Goal: Information Seeking & Learning: Learn about a topic

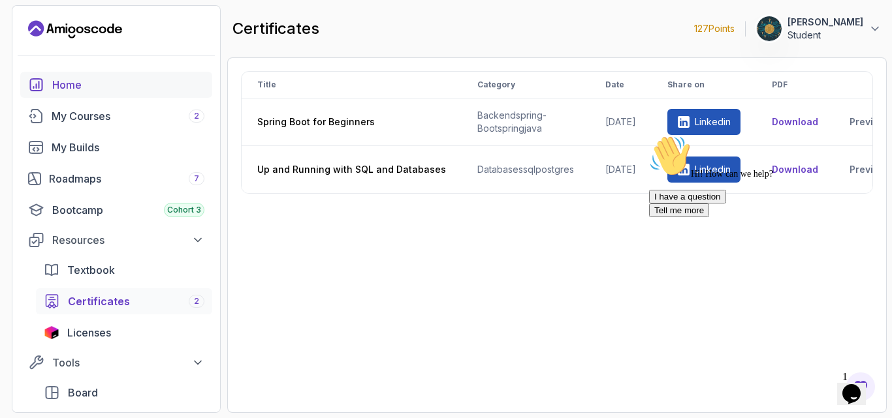
click at [89, 91] on div "Home" at bounding box center [128, 85] width 152 height 16
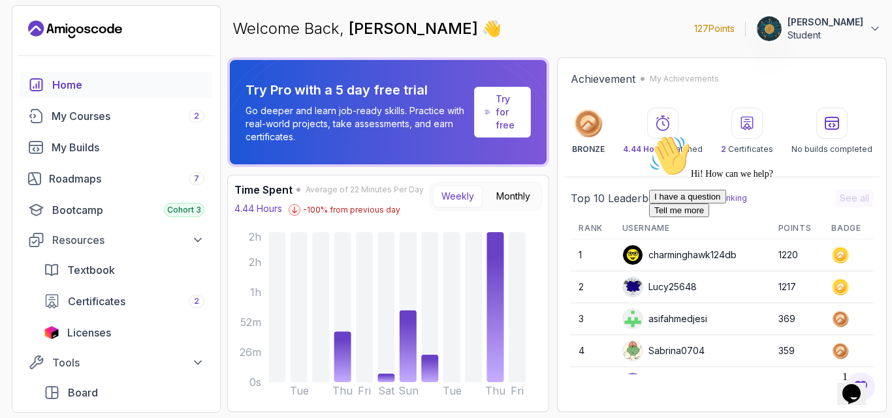
click at [649, 135] on icon "Chat attention grabber" at bounding box center [649, 135] width 0 height 0
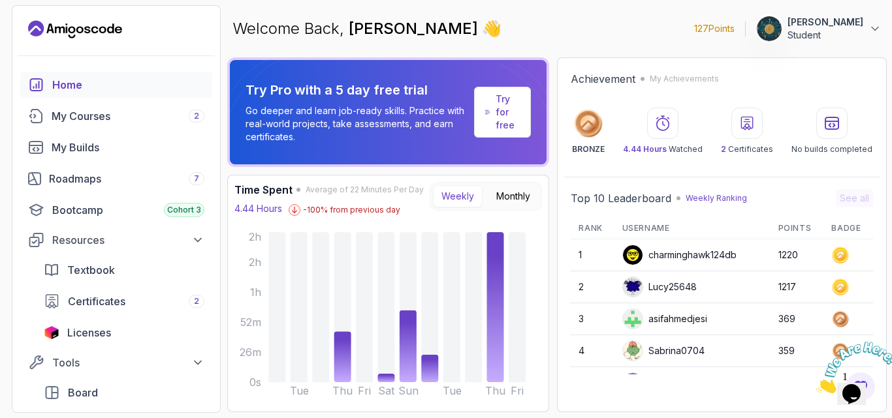
click at [816, 384] on icon "Close" at bounding box center [816, 389] width 0 height 11
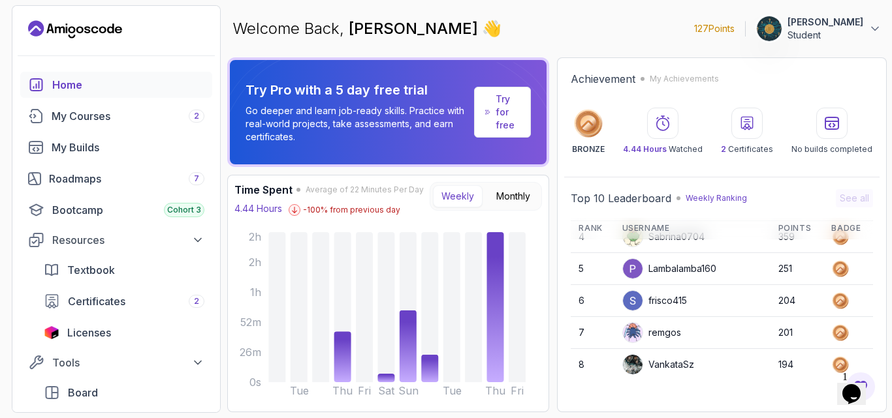
scroll to position [184, 0]
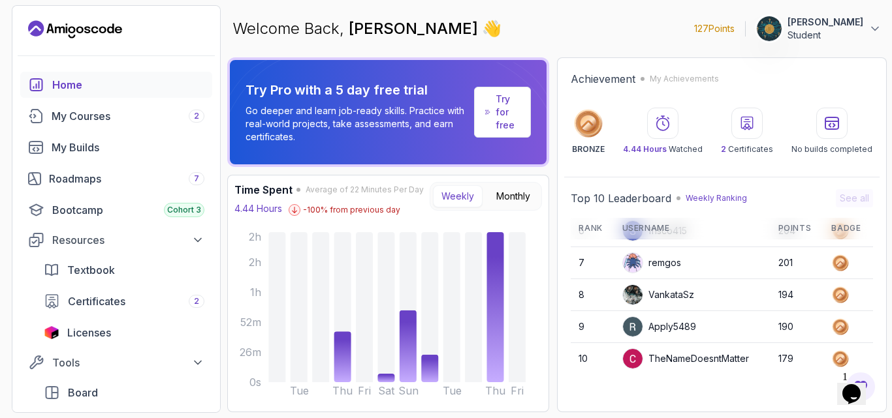
drag, startPoint x: 867, startPoint y: 265, endPoint x: 39, endPoint y: 1, distance: 868.7
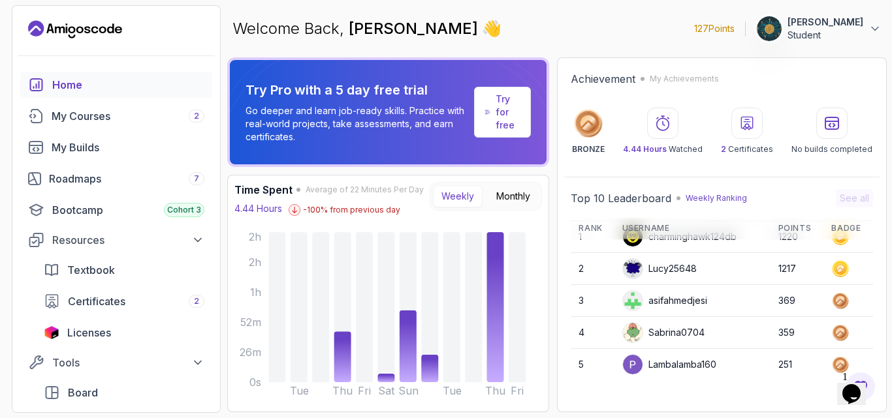
scroll to position [0, 0]
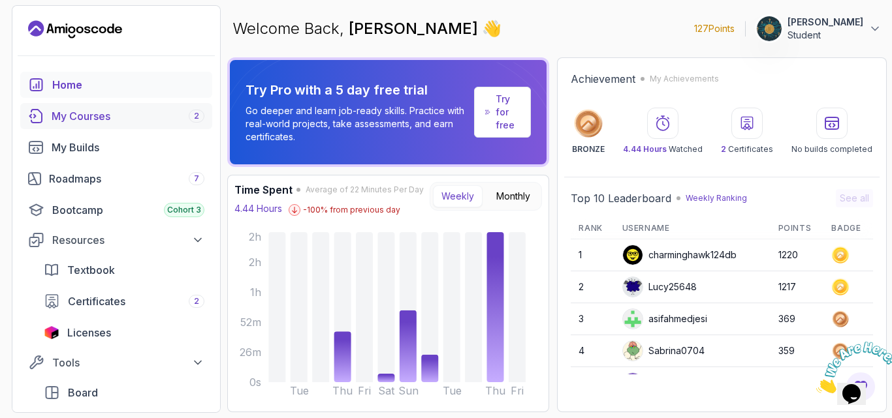
click at [116, 119] on div "My Courses 2" at bounding box center [128, 116] width 153 height 16
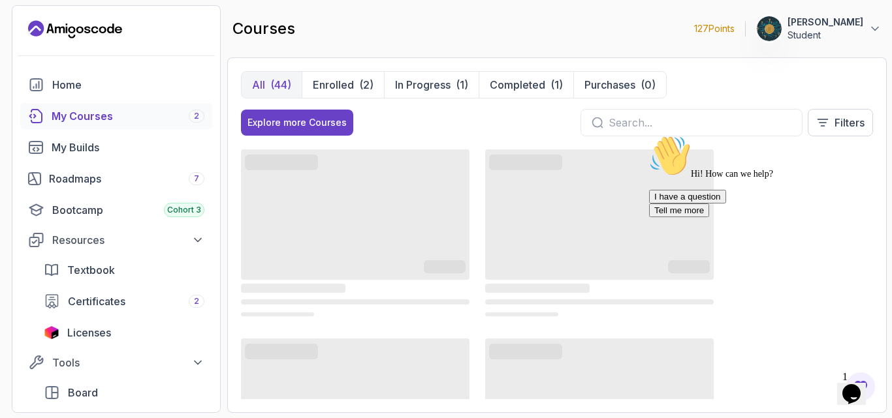
click at [649, 135] on icon "Chat attention grabber" at bounding box center [649, 135] width 0 height 0
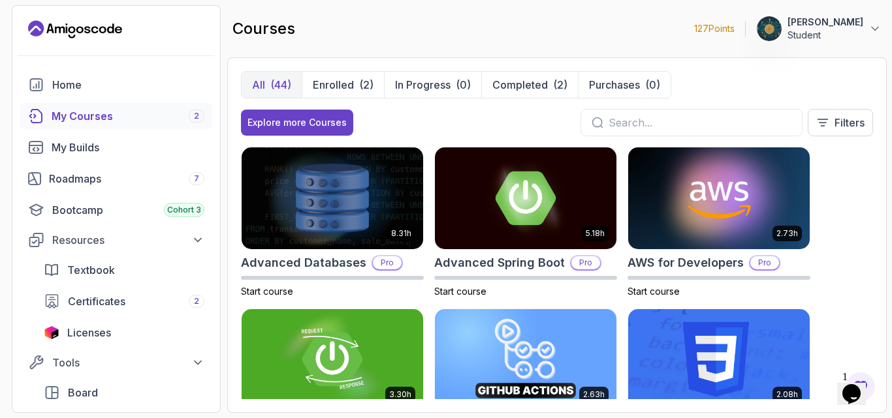
click at [854, 228] on div "8.31h Advanced Databases Pro Start course 5.18h Advanced Spring Boot Pro Start …" at bounding box center [557, 273] width 632 height 253
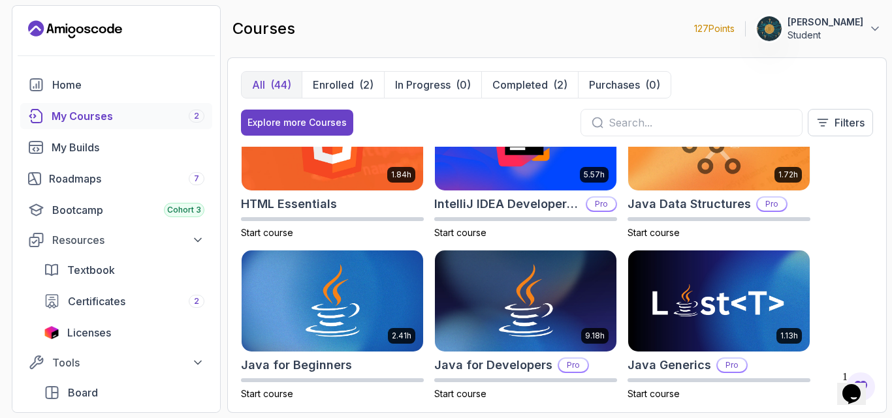
scroll to position [731, 0]
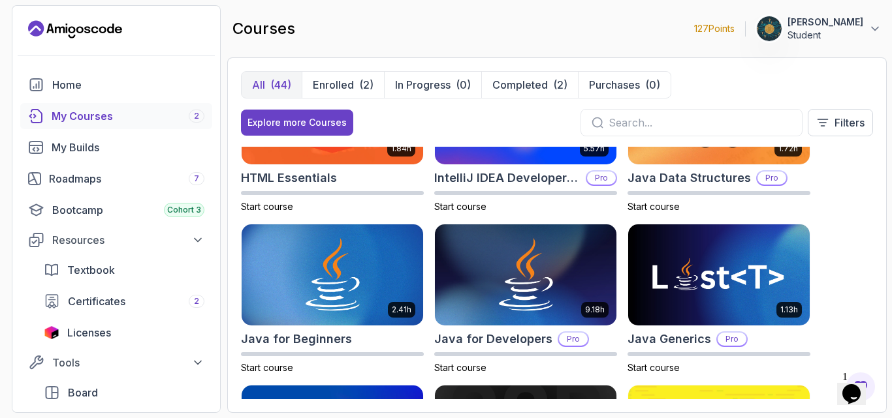
click at [827, 243] on div "8.31h Advanced Databases Pro Start course 5.18h Advanced Spring Boot Pro Start …" at bounding box center [557, 273] width 632 height 253
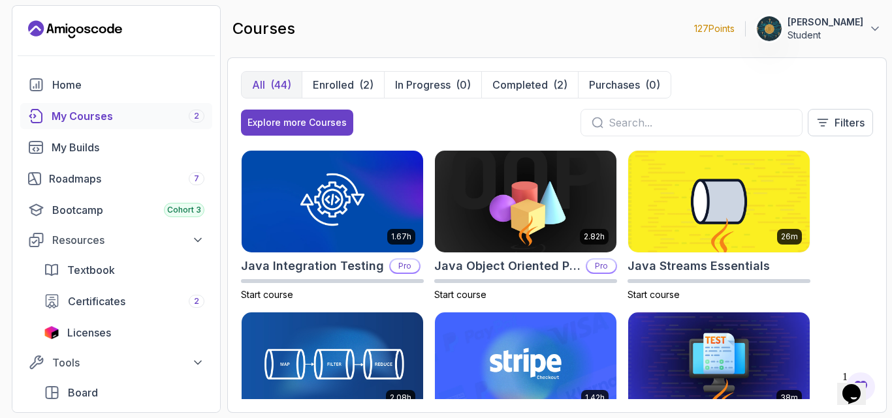
scroll to position [940, 0]
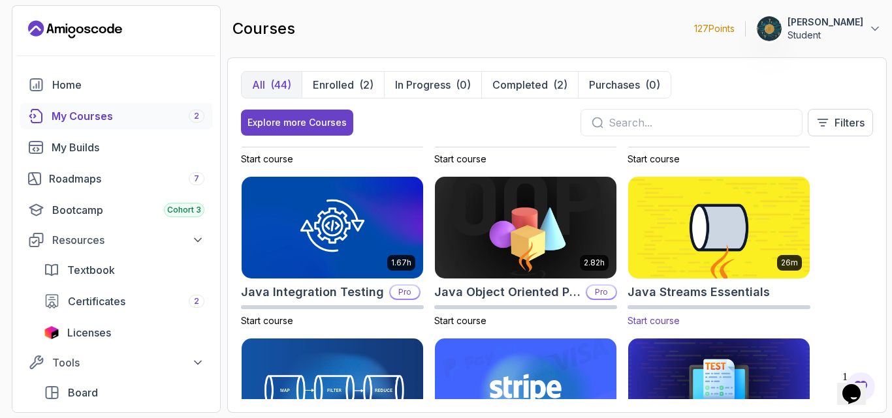
drag, startPoint x: 678, startPoint y: 294, endPoint x: 647, endPoint y: 287, distance: 32.0
drag, startPoint x: 647, startPoint y: 287, endPoint x: 882, endPoint y: 271, distance: 236.2
click at [882, 271] on div "All (44) Enrolled (2) In Progress (0) Completed (2) Purchases (0) Explore more …" at bounding box center [556, 235] width 659 height 356
drag, startPoint x: 784, startPoint y: 254, endPoint x: 751, endPoint y: 292, distance: 51.3
click at [751, 292] on h2 "Java Streams Essentials" at bounding box center [698, 292] width 142 height 18
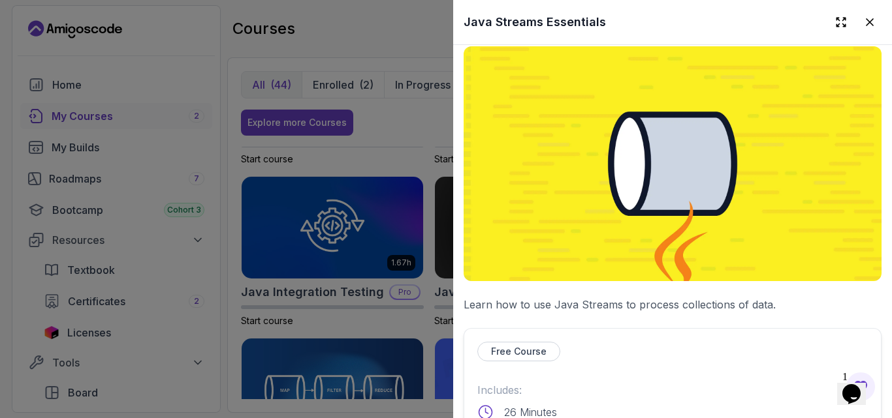
scroll to position [272, 0]
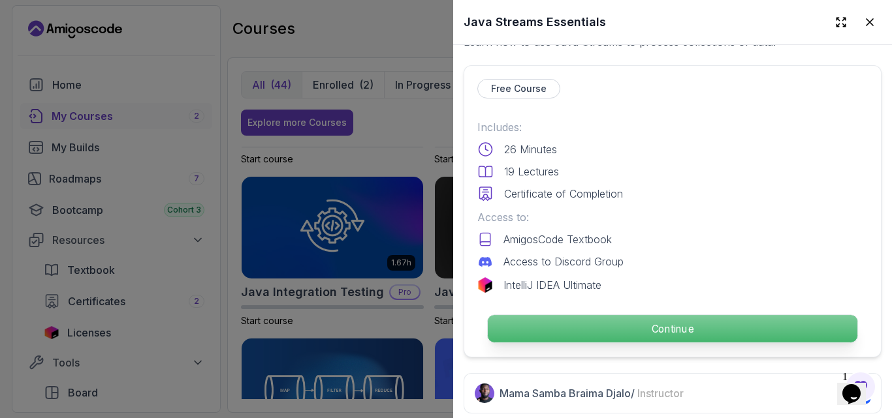
drag, startPoint x: 600, startPoint y: 330, endPoint x: 535, endPoint y: 324, distance: 65.6
click at [535, 324] on p "Continue" at bounding box center [672, 328] width 369 height 27
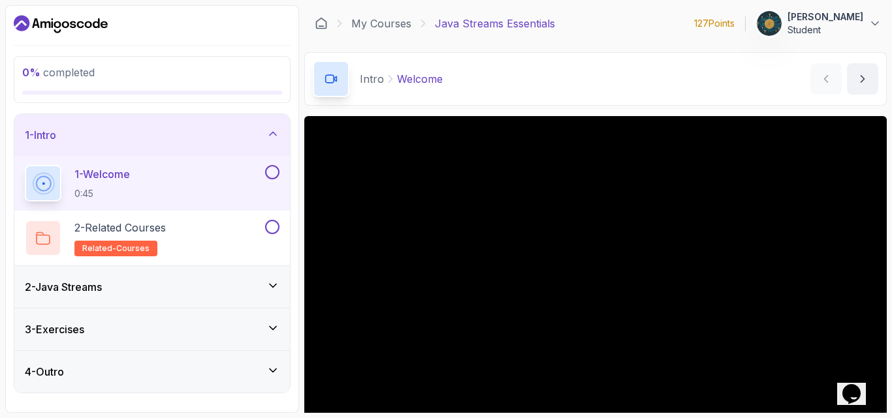
click at [541, 87] on div "Intro Welcome Welcome by [PERSON_NAME]" at bounding box center [595, 79] width 582 height 54
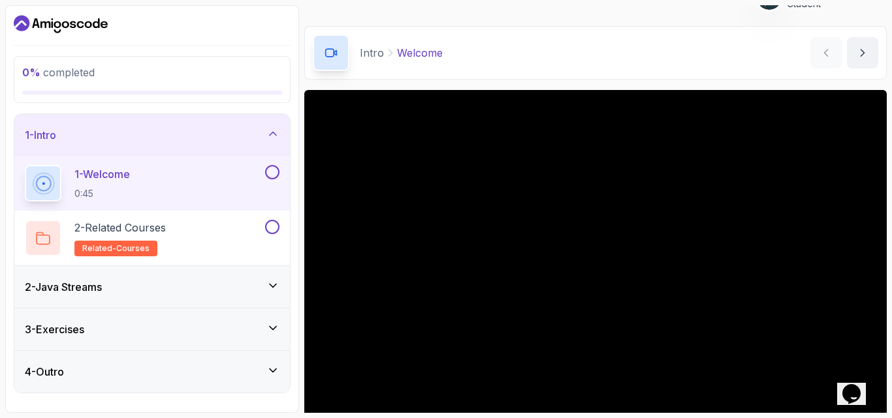
scroll to position [52, 0]
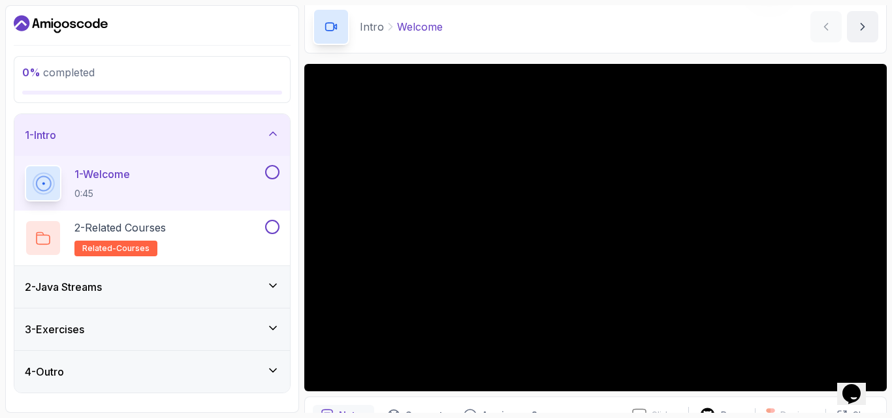
click at [597, 49] on div "Intro Welcome Welcome by [PERSON_NAME]" at bounding box center [595, 27] width 582 height 54
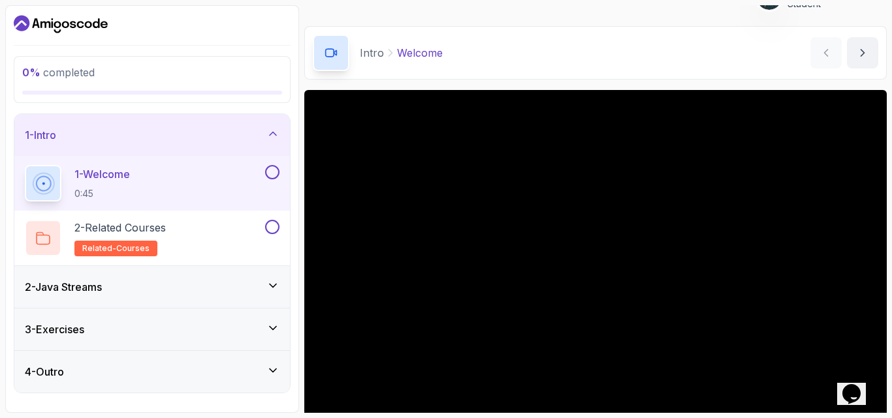
scroll to position [0, 0]
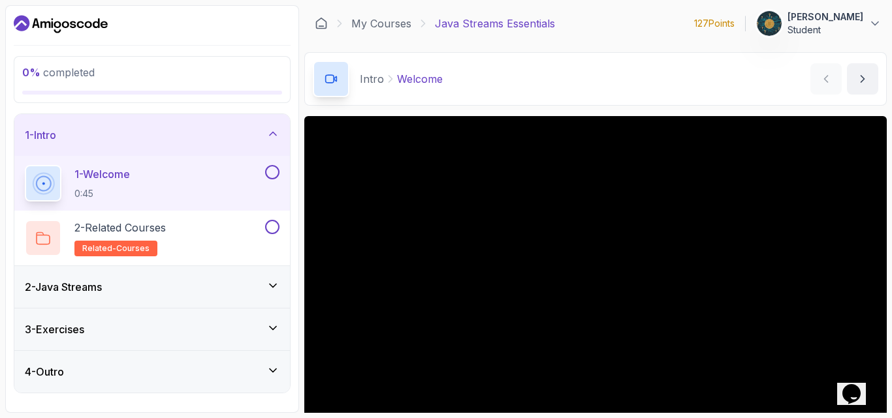
click at [634, 53] on div "Intro Welcome Welcome by [PERSON_NAME]" at bounding box center [595, 79] width 582 height 54
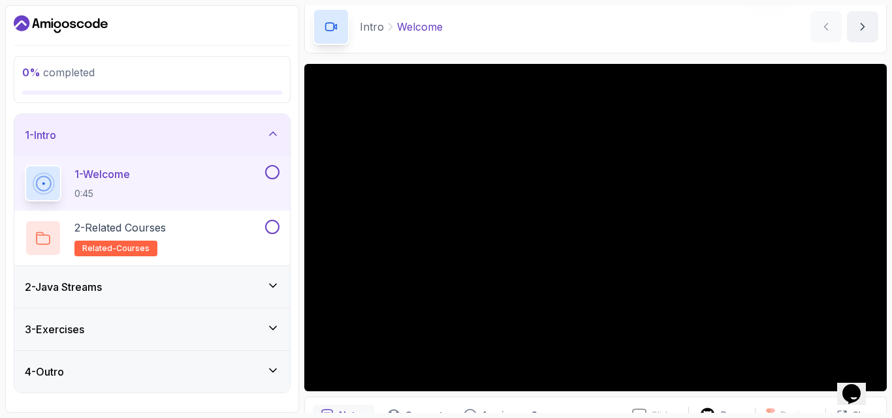
scroll to position [78, 0]
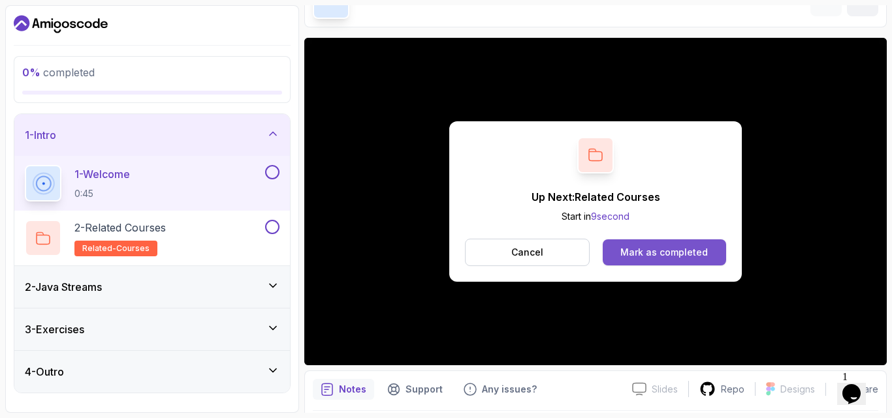
click at [702, 257] on div "Mark as completed" at bounding box center [663, 252] width 87 height 13
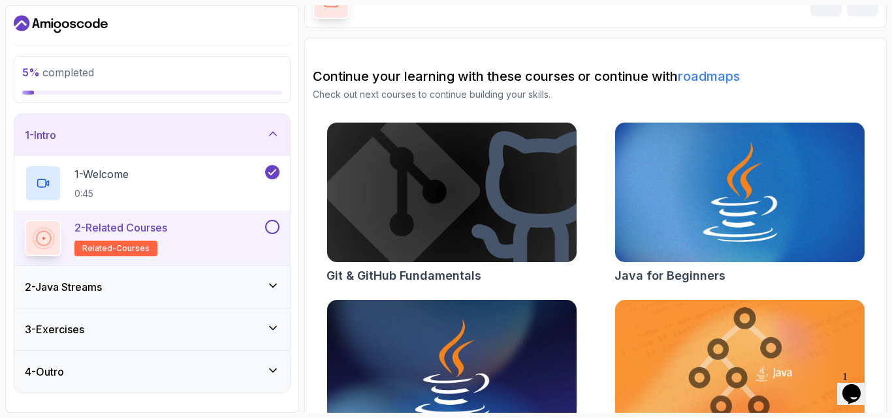
click at [865, 101] on div "Continue your learning with these courses or continue with roadmaps Check out n…" at bounding box center [595, 355] width 565 height 577
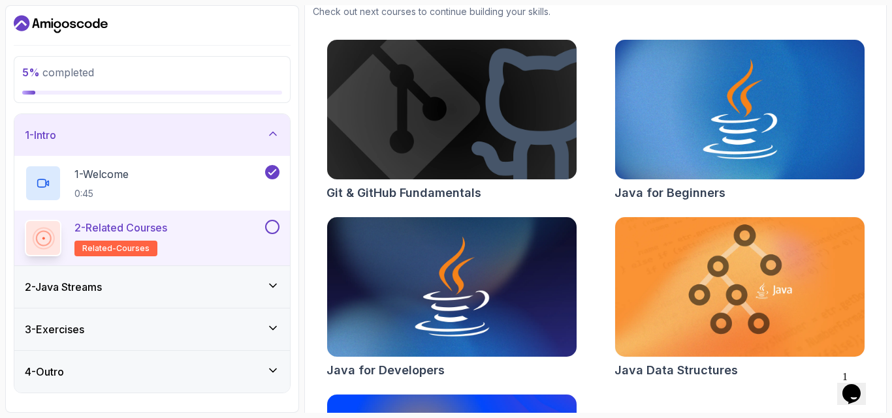
scroll to position [57, 0]
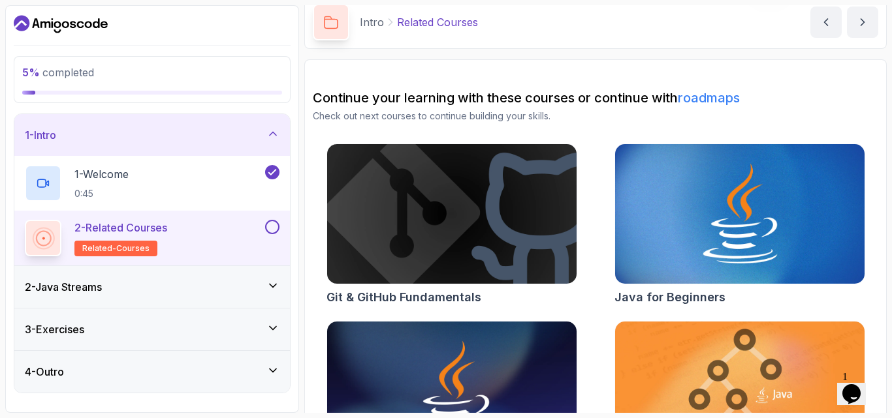
click at [276, 226] on button at bounding box center [272, 227] width 14 height 14
click at [270, 232] on button at bounding box center [272, 227] width 14 height 14
click at [268, 287] on icon at bounding box center [272, 285] width 13 height 13
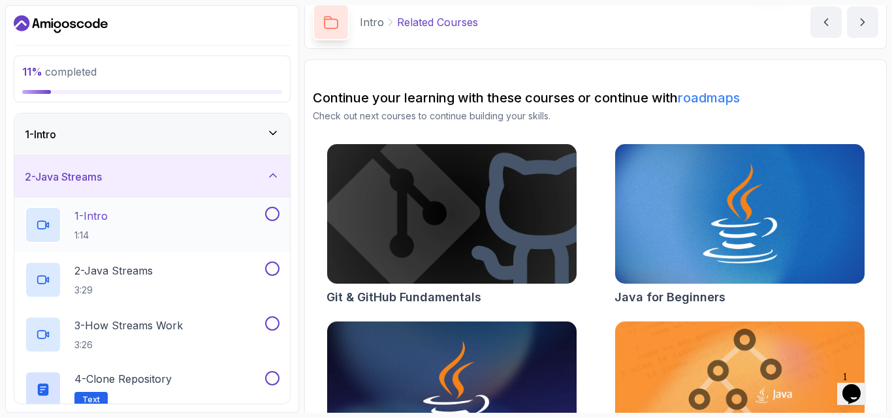
click at [217, 230] on div "1 - Intro 1:14" at bounding box center [144, 225] width 238 height 37
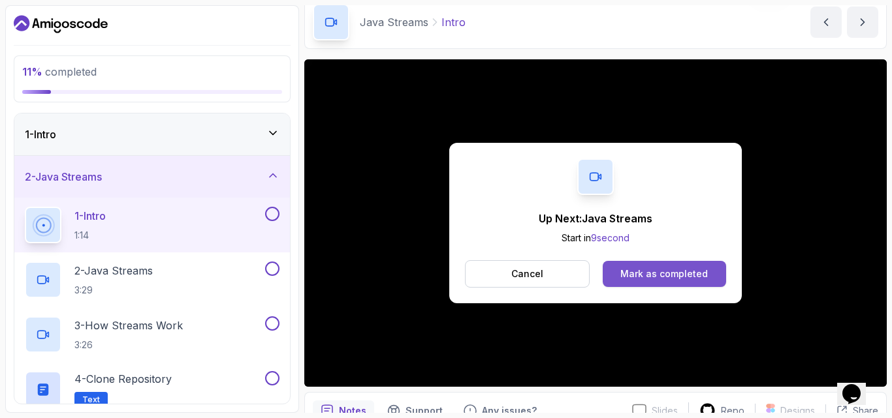
click at [705, 277] on div "Mark as completed" at bounding box center [663, 274] width 87 height 13
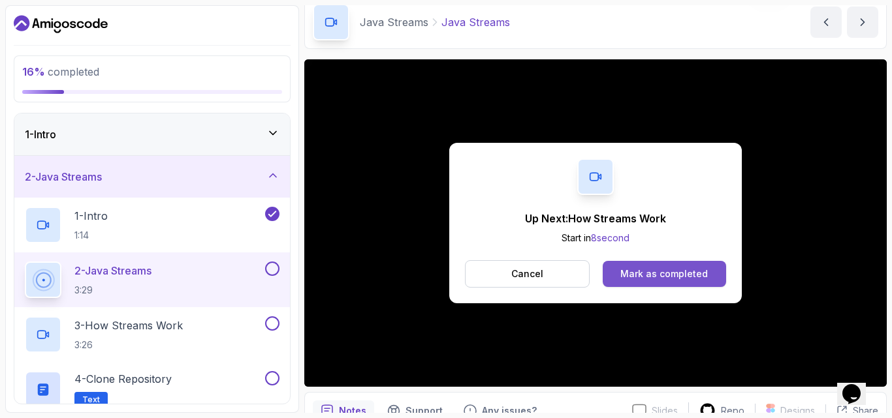
click at [639, 273] on div "Mark as completed" at bounding box center [663, 274] width 87 height 13
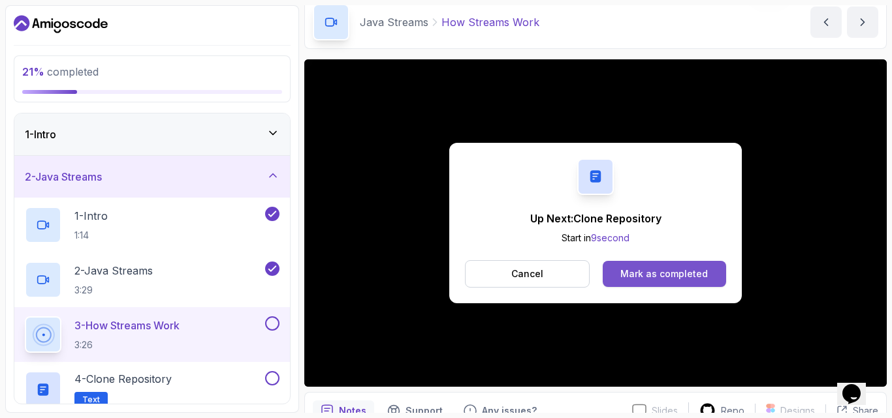
click at [613, 285] on button "Mark as completed" at bounding box center [663, 274] width 123 height 26
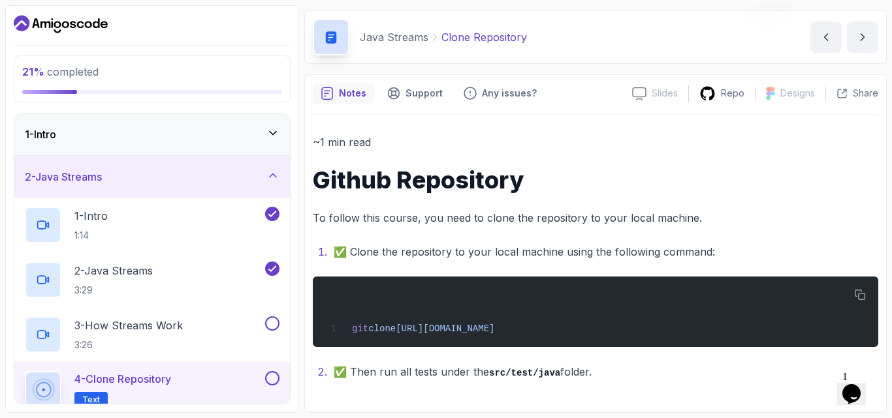
scroll to position [42, 0]
click at [724, 238] on div "~1 min read Github Repository To follow this course, you need to clone the repo…" at bounding box center [595, 257] width 565 height 248
click at [576, 230] on div "~1 min read Github Repository To follow this course, you need to clone the repo…" at bounding box center [595, 257] width 565 height 248
click at [648, 368] on li "✅ Then run all tests under the src/test/java folder." at bounding box center [604, 372] width 548 height 19
drag, startPoint x: 420, startPoint y: 172, endPoint x: 406, endPoint y: 173, distance: 13.7
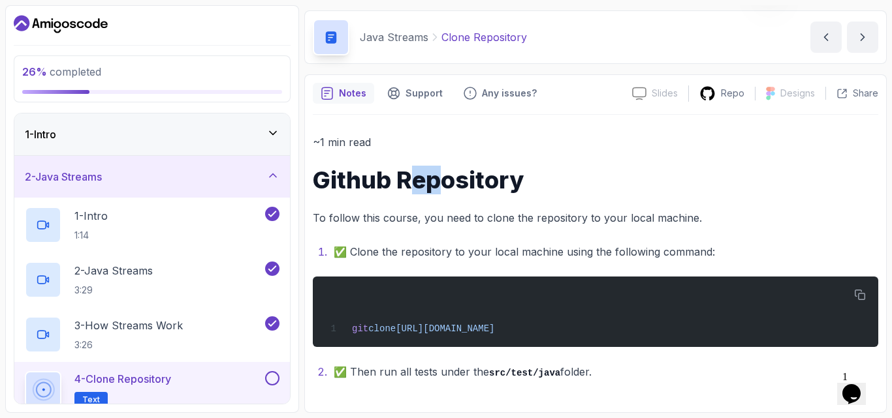
click at [406, 173] on h1 "Github Repository" at bounding box center [595, 180] width 565 height 26
click at [536, 152] on div "~1 min read Github Repository To follow this course, you need to clone the repo…" at bounding box center [595, 257] width 565 height 248
drag, startPoint x: 403, startPoint y: 330, endPoint x: 643, endPoint y: 330, distance: 239.5
click at [494, 330] on span "[URL][DOMAIN_NAME]" at bounding box center [445, 329] width 99 height 10
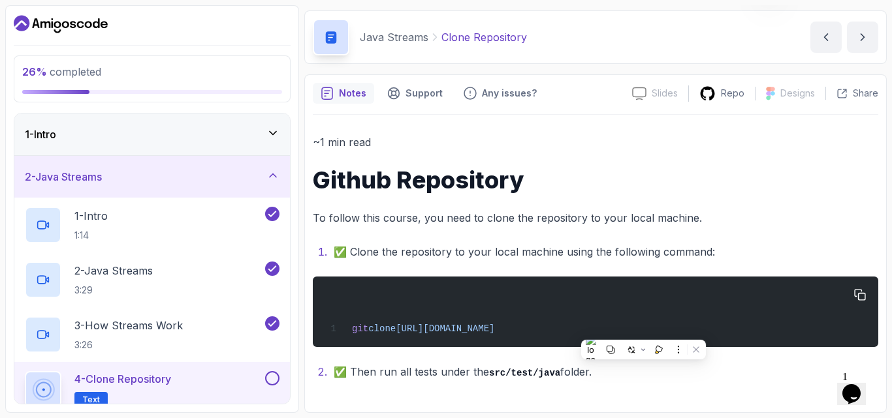
copy span "[URL][DOMAIN_NAME]"
click at [796, 202] on div "~1 min read Github Repository To follow this course, you need to clone the repo…" at bounding box center [595, 257] width 565 height 248
click at [273, 382] on button at bounding box center [272, 378] width 14 height 14
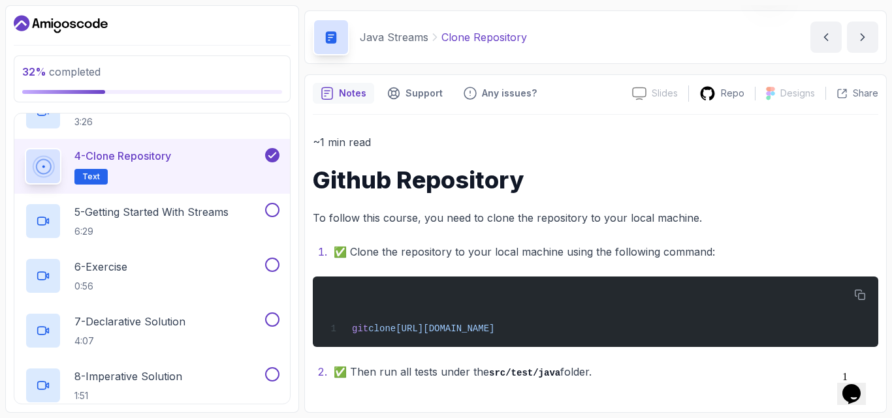
scroll to position [197, 0]
